Goal: Book appointment/travel/reservation

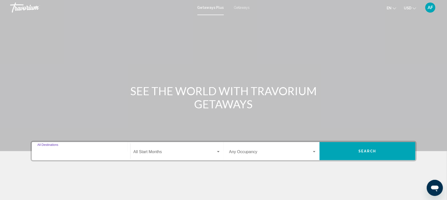
click at [61, 151] on input "Destination All Destinations" at bounding box center [80, 153] width 87 height 5
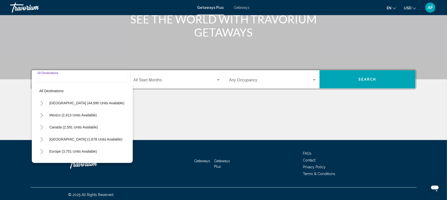
scroll to position [73, 0]
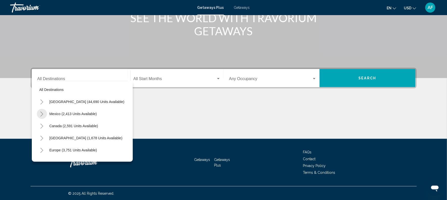
click at [42, 114] on icon "Toggle Mexico (2,413 units available)" at bounding box center [42, 114] width 4 height 5
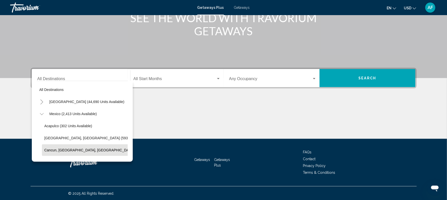
click at [58, 148] on span "Cancun, [GEOGRAPHIC_DATA], [GEOGRAPHIC_DATA] (350 units available)" at bounding box center [105, 150] width 123 height 4
type input "**********"
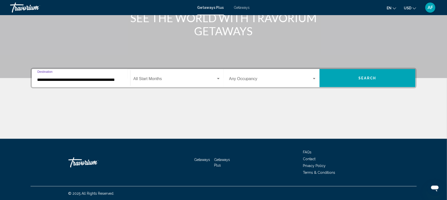
click at [153, 77] on div "Start Month All Start Months" at bounding box center [176, 78] width 87 height 16
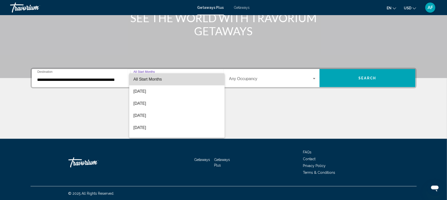
click at [154, 78] on span "All Start Months" at bounding box center [147, 79] width 29 height 4
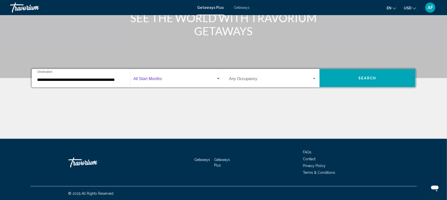
click at [368, 78] on span "Search" at bounding box center [367, 78] width 18 height 4
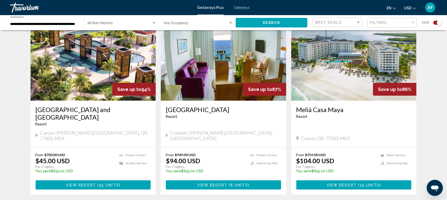
scroll to position [191, 0]
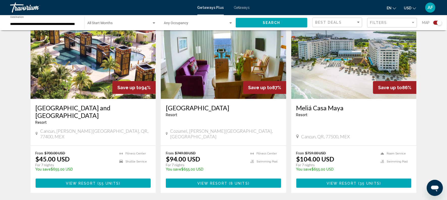
click at [126, 110] on h3 "[GEOGRAPHIC_DATA] and [GEOGRAPHIC_DATA]" at bounding box center [93, 111] width 115 height 15
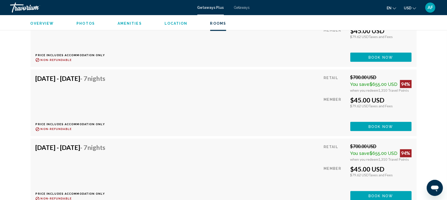
scroll to position [1218, 0]
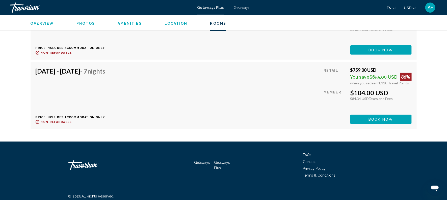
click at [186, 152] on div "Getaways Getaways Plus FAQs Contact Privacy Policy Terms & Conditions" at bounding box center [224, 165] width 386 height 47
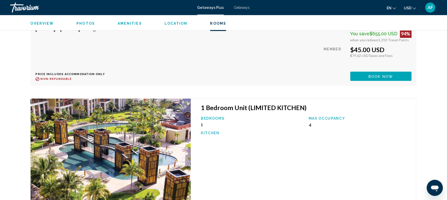
scroll to position [1547, 0]
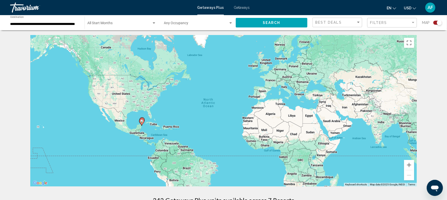
click at [33, 23] on input "**********" at bounding box center [44, 24] width 69 height 4
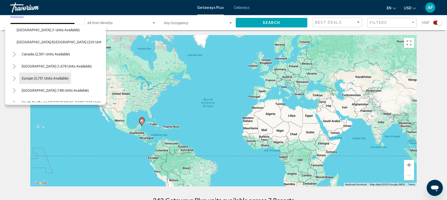
scroll to position [136, 1]
click at [47, 68] on button "[GEOGRAPHIC_DATA] (1,678 units available)" at bounding box center [56, 66] width 75 height 12
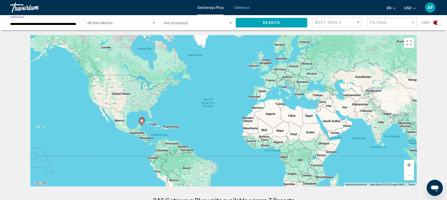
click at [65, 24] on input "**********" at bounding box center [44, 24] width 69 height 4
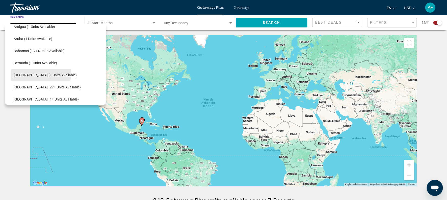
scroll to position [191, 4]
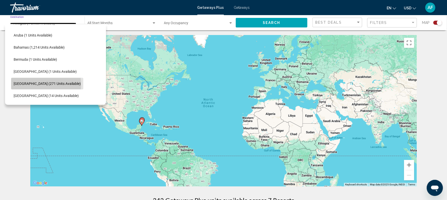
click at [25, 85] on span "[GEOGRAPHIC_DATA] (271 units available)" at bounding box center [47, 84] width 67 height 4
type input "**********"
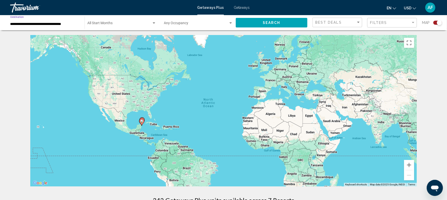
click at [280, 18] on button "Search" at bounding box center [272, 22] width 72 height 9
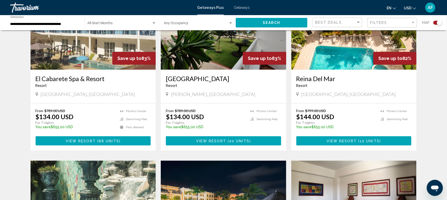
scroll to position [218, 0]
